Goal: Find specific page/section: Find specific page/section

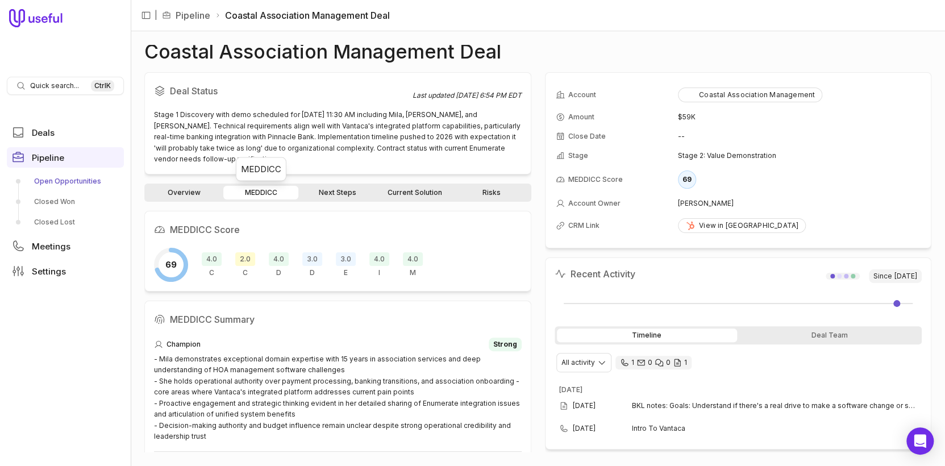
drag, startPoint x: 0, startPoint y: 0, endPoint x: 60, endPoint y: 176, distance: 186.1
click at [60, 176] on link "Open Opportunities" at bounding box center [65, 181] width 117 height 18
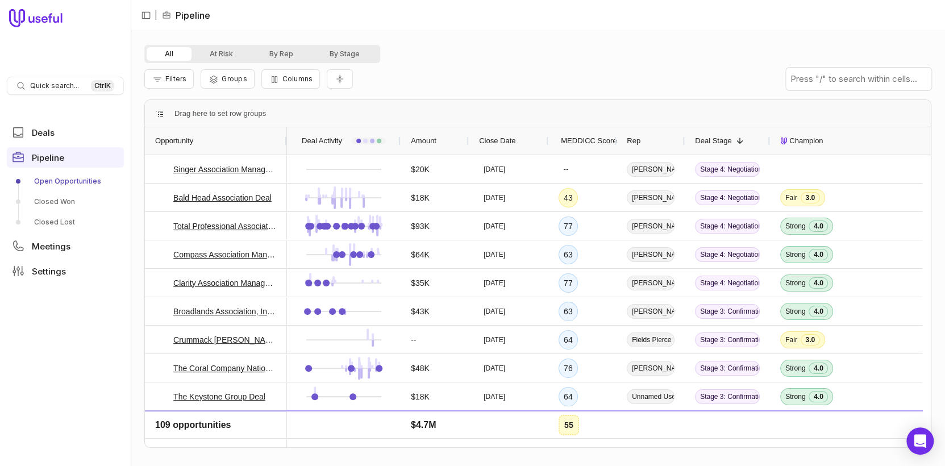
click at [652, 143] on div "Rep" at bounding box center [651, 141] width 48 height 22
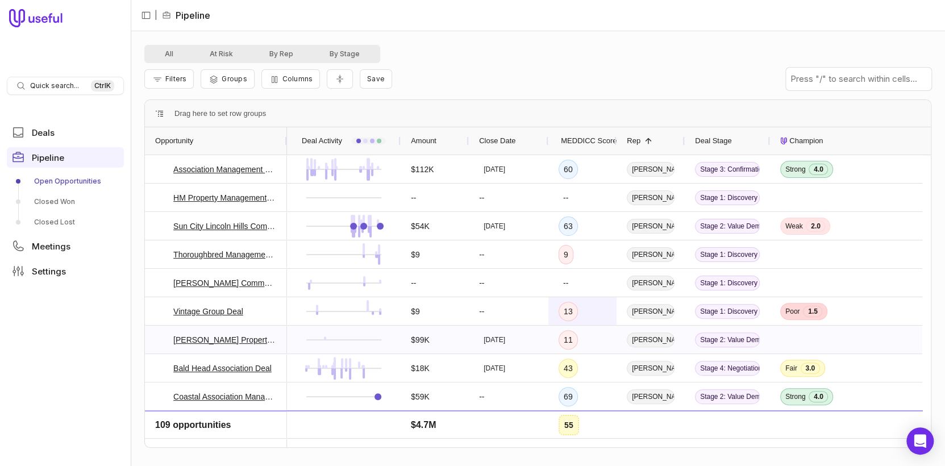
scroll to position [284, 0]
